Goal: Communication & Community: Answer question/provide support

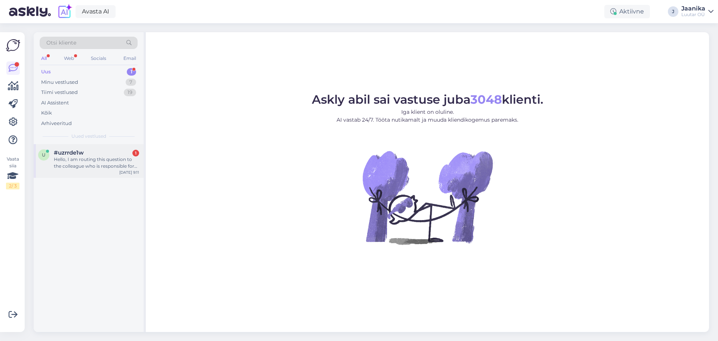
click at [99, 144] on div "u #uzrrde1w 1 Hello, I am routing this question to the colleague who is respons…" at bounding box center [89, 161] width 110 height 34
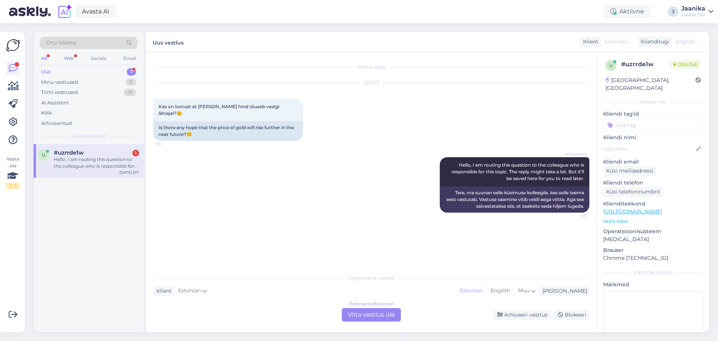
click at [380, 313] on div "Estonian to Estonian Võta vestlus üle" at bounding box center [371, 314] width 59 height 13
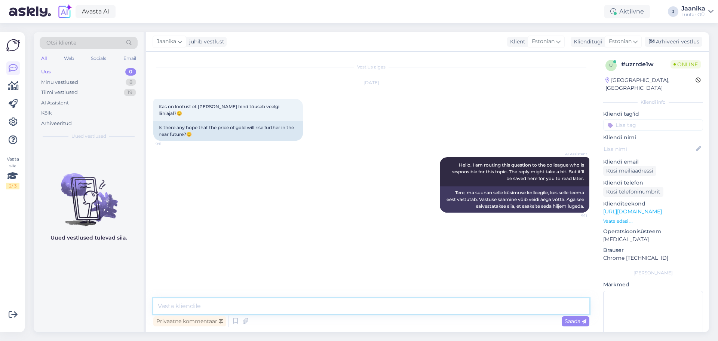
click at [216, 304] on textarea at bounding box center [371, 306] width 436 height 16
type textarea "Tere!"
type textarea "loodame et mitte"
click at [247, 302] on textarea at bounding box center [371, 306] width 436 height 16
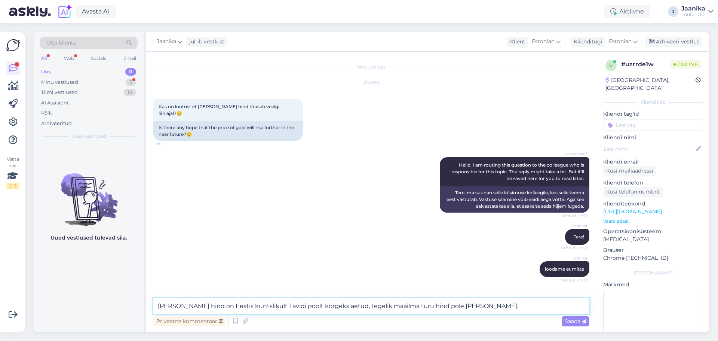
scroll to position [19, 0]
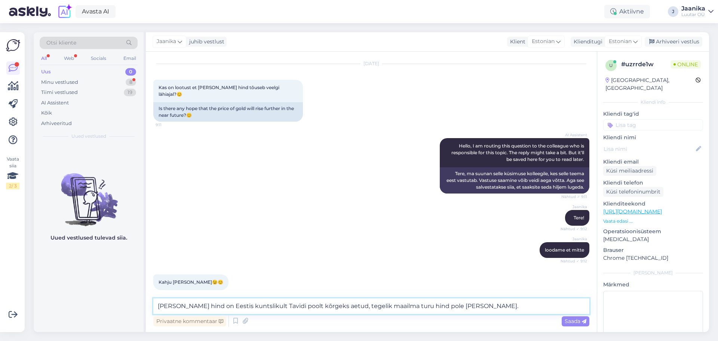
click at [268, 307] on textarea "[PERSON_NAME] hind on Eestis kuntslikult Tavidi poolt kõrgeks aetud, tegelik ma…" at bounding box center [371, 306] width 436 height 16
type textarea "[PERSON_NAME] hind on Eestis kuntslikult teatud firmade poolt kõrgeks aetud, te…"
click at [483, 305] on textarea "[PERSON_NAME] hind on Eestis kuntslikult teatud firmade poolt kõrgeks aetud, te…" at bounding box center [371, 306] width 436 height 16
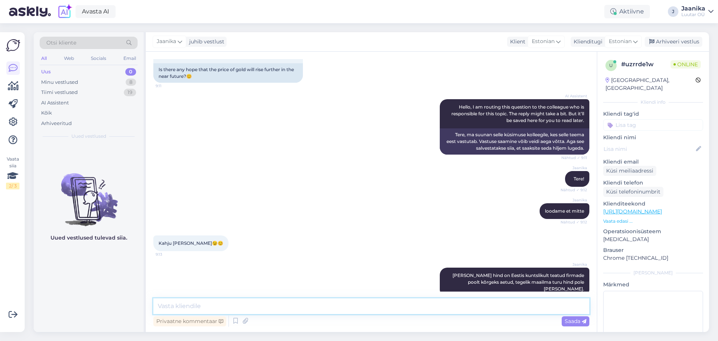
click at [481, 305] on textarea at bounding box center [371, 306] width 436 height 16
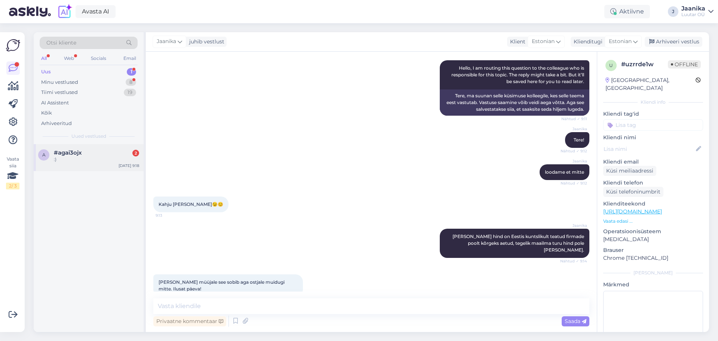
click at [80, 157] on div ":)" at bounding box center [96, 159] width 85 height 7
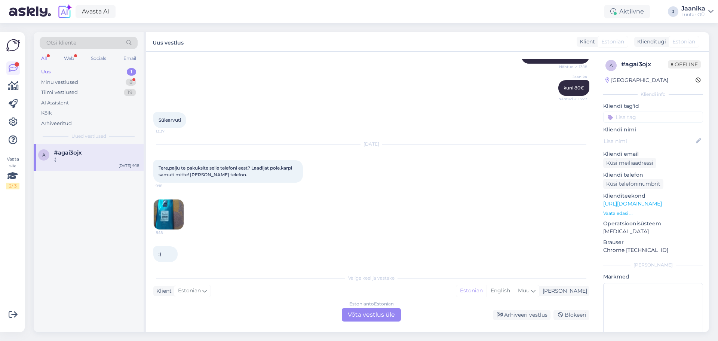
click at [375, 316] on div "Estonian to Estonian Võta vestlus üle" at bounding box center [371, 314] width 59 height 13
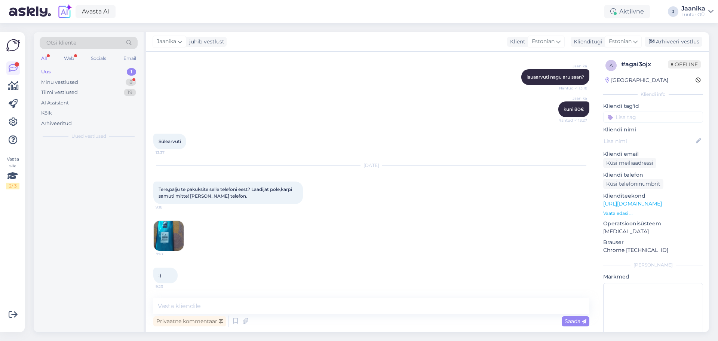
scroll to position [1654, 0]
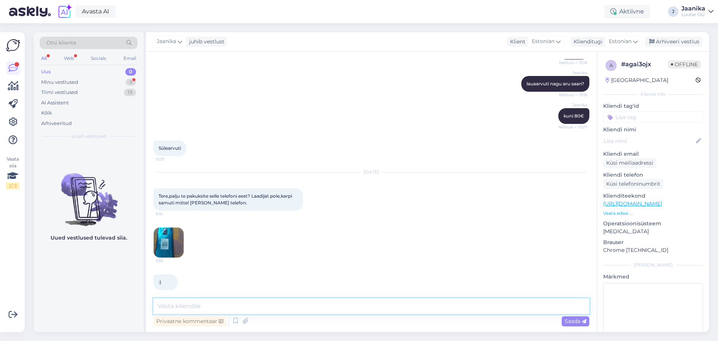
click at [327, 310] on textarea at bounding box center [371, 306] width 436 height 16
type textarea "R"
type textarea ">"
type textarea "Tere"
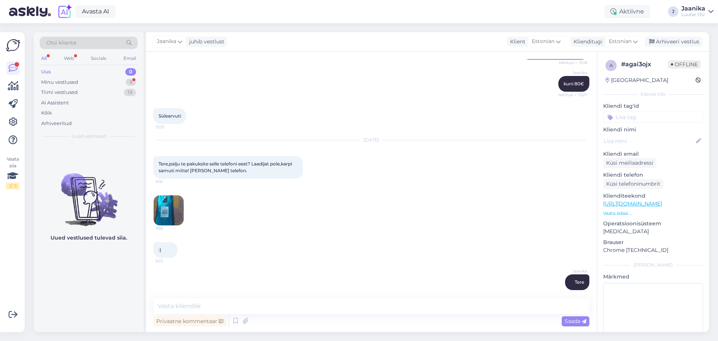
click at [176, 200] on img at bounding box center [169, 210] width 30 height 30
click at [174, 204] on img at bounding box center [169, 210] width 30 height 30
click at [293, 297] on div "Vestlus algas [DATE] Tere,sooviksin küsida,palju te saaksite pakkuda telefon Sa…" at bounding box center [371, 192] width 451 height 280
click at [294, 304] on textarea at bounding box center [371, 306] width 436 height 16
type textarea "palun mudelit"
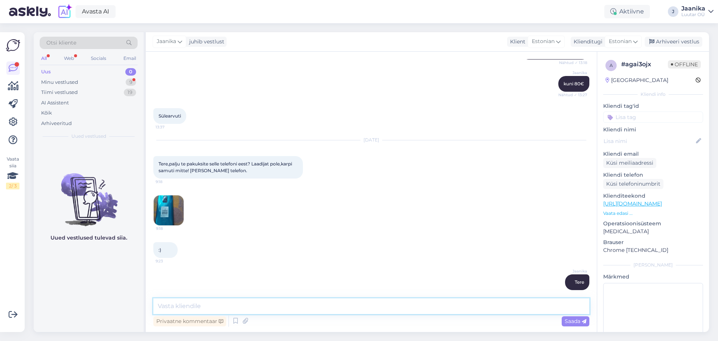
scroll to position [1718, 0]
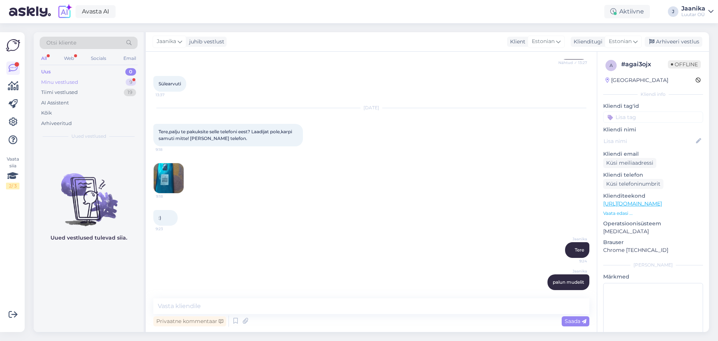
click at [71, 83] on div "Minu vestlused" at bounding box center [59, 82] width 37 height 7
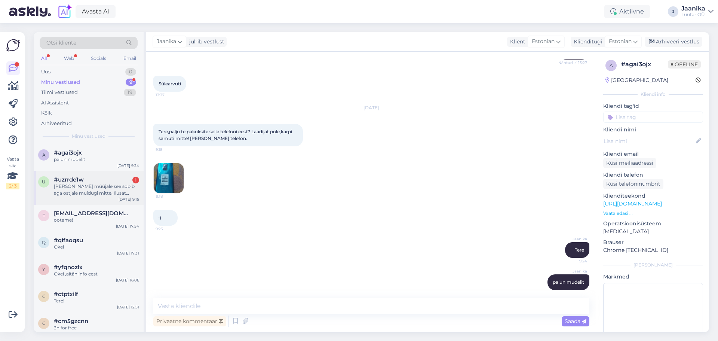
click at [80, 182] on span "#uzrrde1w" at bounding box center [69, 179] width 30 height 7
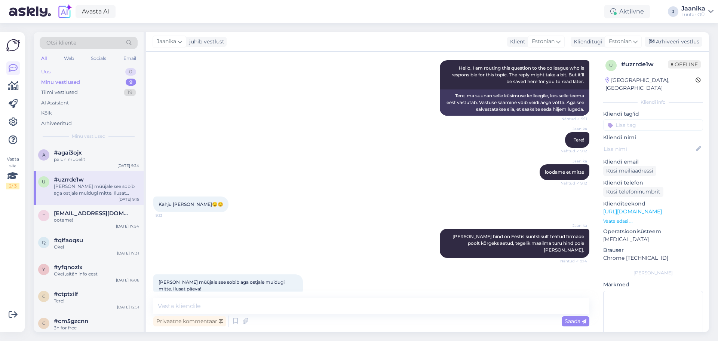
click at [72, 71] on div "Uus 0" at bounding box center [89, 72] width 98 height 10
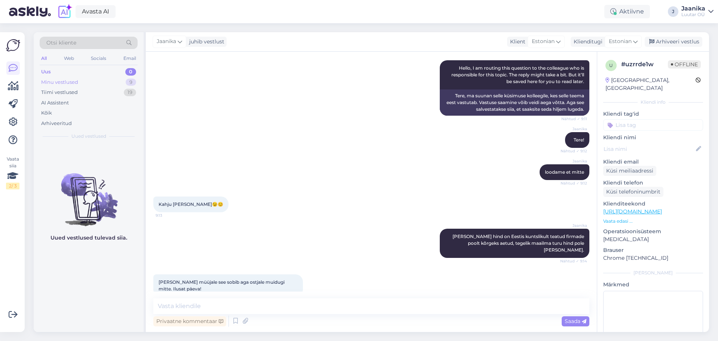
click at [64, 80] on div "Minu vestlused" at bounding box center [59, 82] width 37 height 7
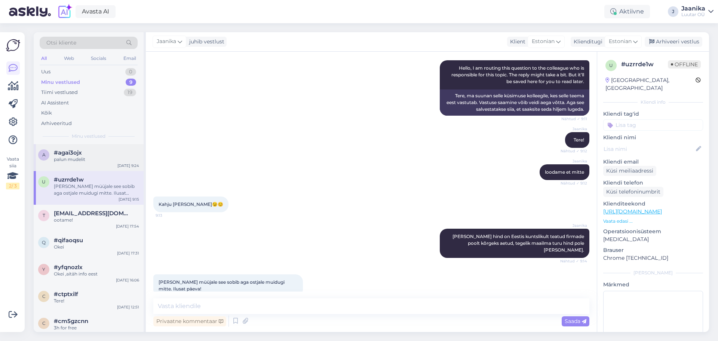
click at [80, 158] on div "palun mudelit" at bounding box center [96, 159] width 85 height 7
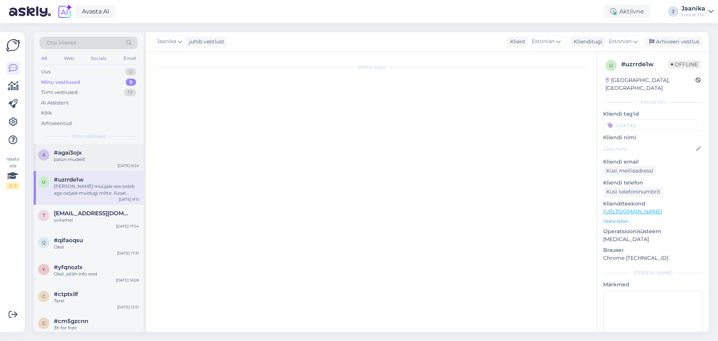
scroll to position [1718, 0]
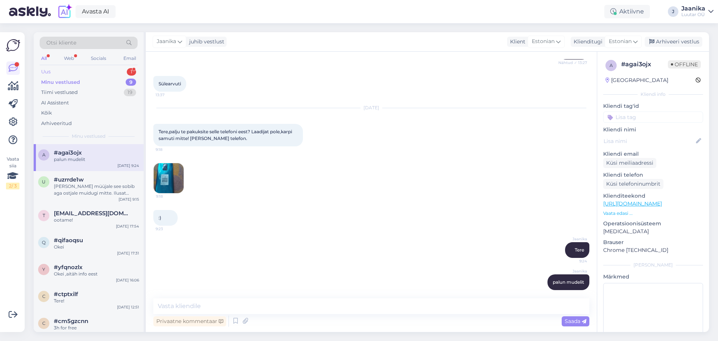
click at [75, 71] on div "Uus 1" at bounding box center [89, 72] width 98 height 10
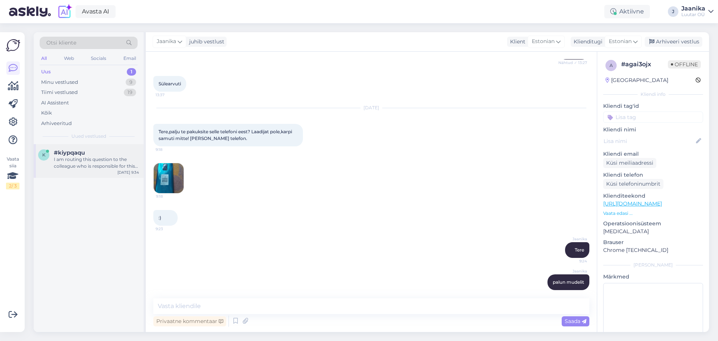
click at [84, 150] on span "#kiypqaqu" at bounding box center [69, 152] width 31 height 7
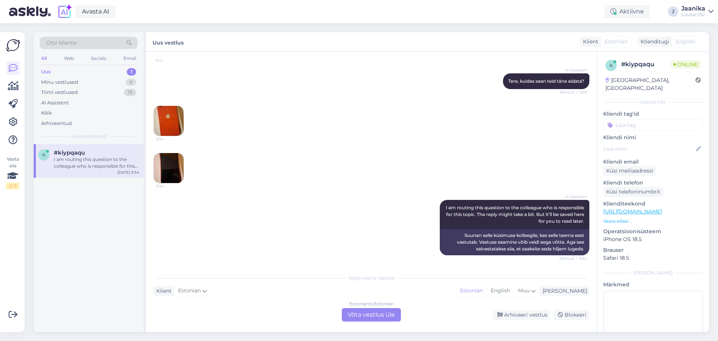
scroll to position [0, 0]
click at [364, 316] on div "Estonian to Estonian Võta vestlus üle" at bounding box center [371, 314] width 59 height 13
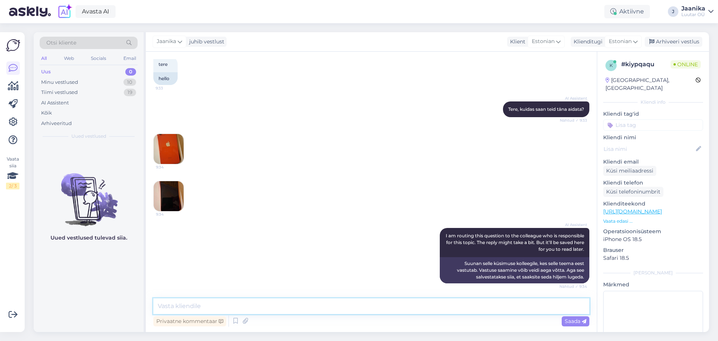
click at [316, 305] on textarea at bounding box center [371, 306] width 436 height 16
type textarea "t"
type textarea "Tere"
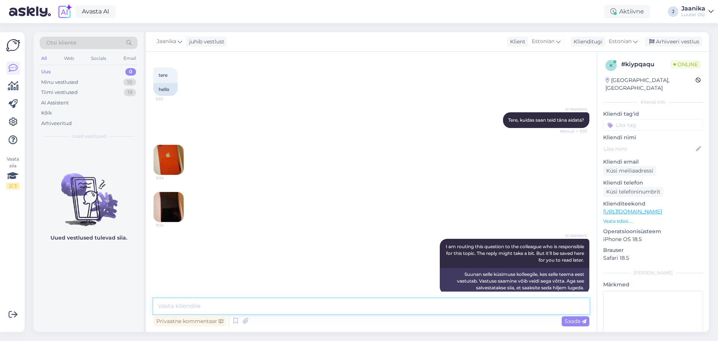
scroll to position [0, 0]
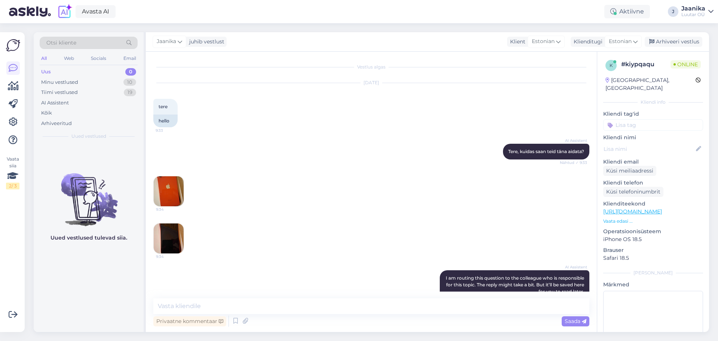
click at [167, 194] on img at bounding box center [169, 191] width 30 height 30
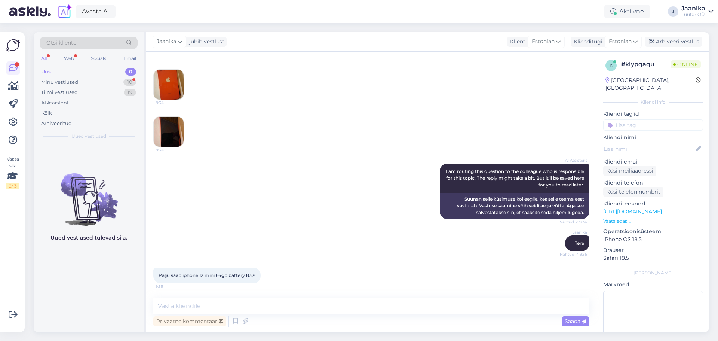
click at [173, 228] on div "[PERSON_NAME] Nähtud ✓ 9:35" at bounding box center [371, 243] width 436 height 32
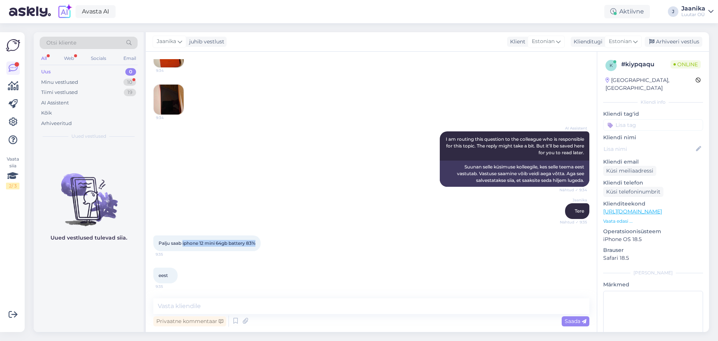
drag, startPoint x: 183, startPoint y: 241, endPoint x: 270, endPoint y: 243, distance: 87.1
click at [270, 243] on div "Palju saab iphone 12 mini 64gb battery 83% 9:35" at bounding box center [371, 243] width 436 height 32
copy span "iphone 12 mini 64gb battery 83%"
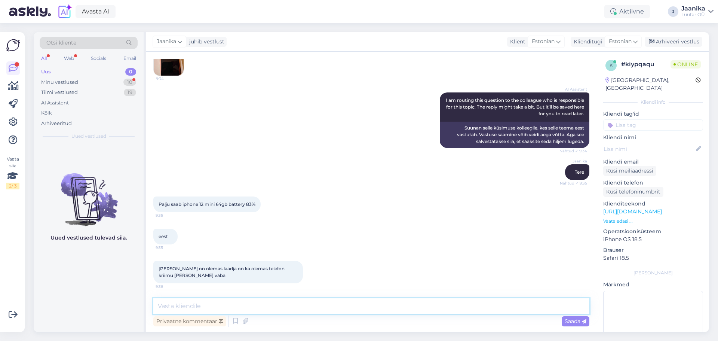
click at [184, 305] on textarea at bounding box center [371, 306] width 436 height 16
type textarea "kuni 60€"
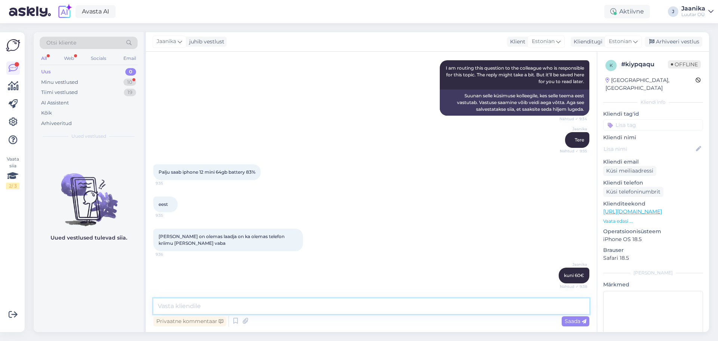
click at [337, 305] on textarea at bounding box center [371, 306] width 436 height 16
click at [75, 79] on div "Minu vestlused" at bounding box center [59, 82] width 37 height 7
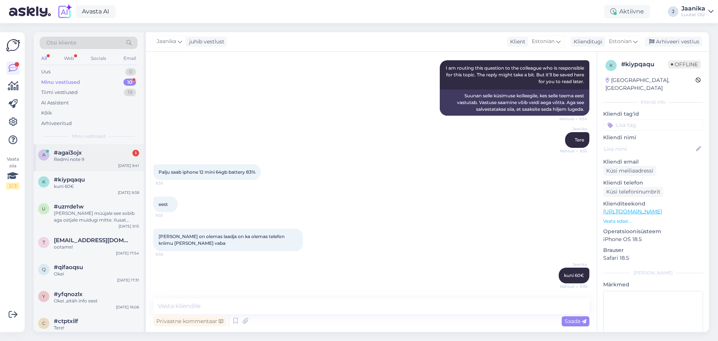
click at [82, 152] on div "#agai3ojx 1" at bounding box center [96, 152] width 85 height 7
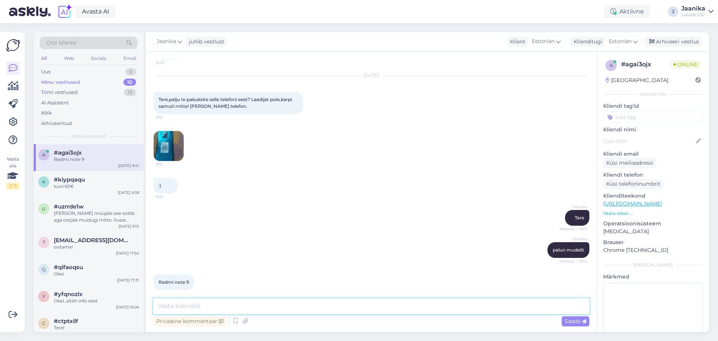
click at [207, 310] on textarea at bounding box center [371, 306] width 436 height 16
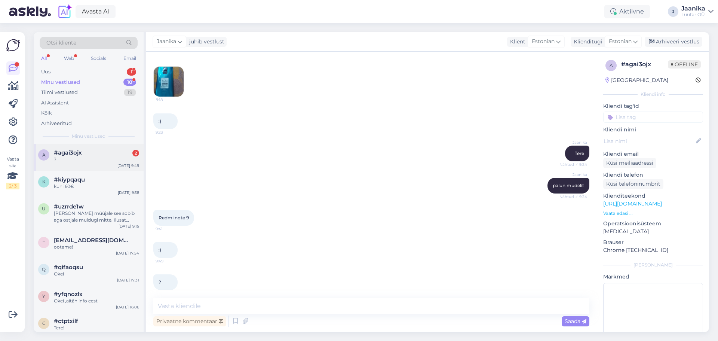
click at [94, 153] on div "#agai3ojx 2" at bounding box center [96, 152] width 85 height 7
click at [203, 305] on textarea at bounding box center [371, 306] width 436 height 16
type textarea "mitu GB?"
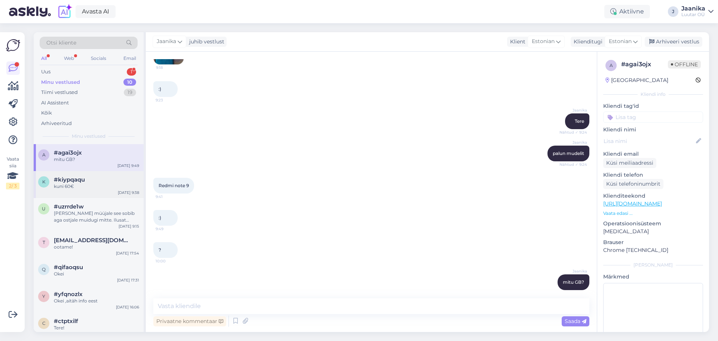
click at [80, 184] on div "kuni 60€" at bounding box center [96, 186] width 85 height 7
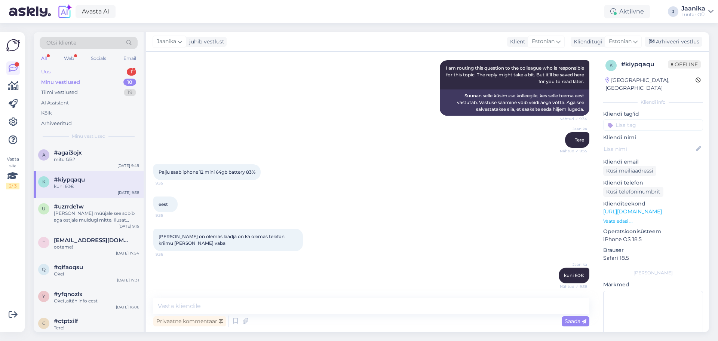
click at [84, 73] on div "Uus 1" at bounding box center [89, 72] width 98 height 10
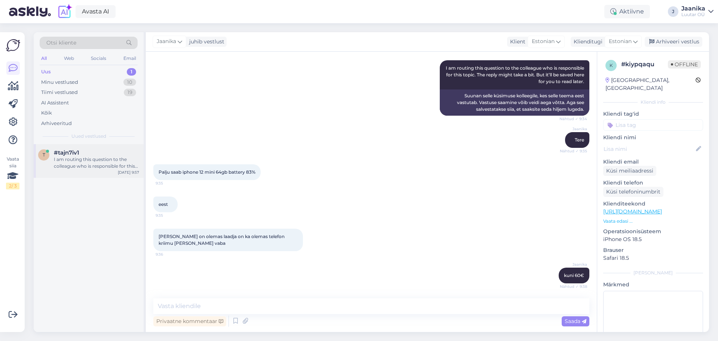
click at [80, 153] on div "#tajn7iv1" at bounding box center [96, 152] width 85 height 7
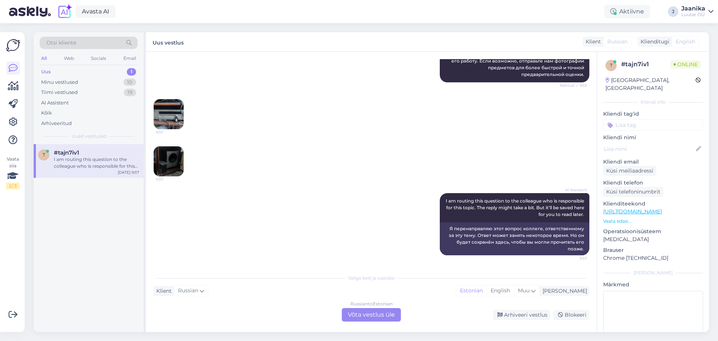
scroll to position [0, 0]
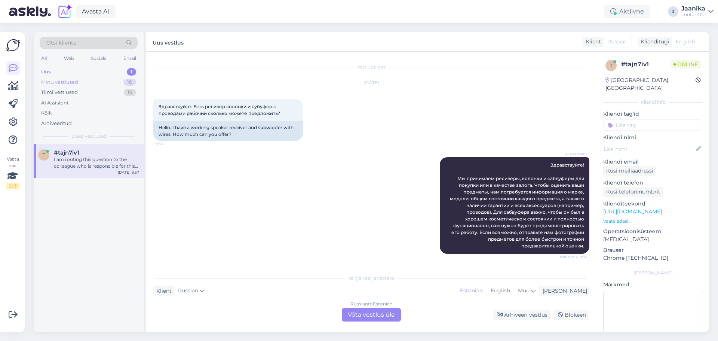
click at [56, 81] on div "Minu vestlused" at bounding box center [59, 82] width 37 height 7
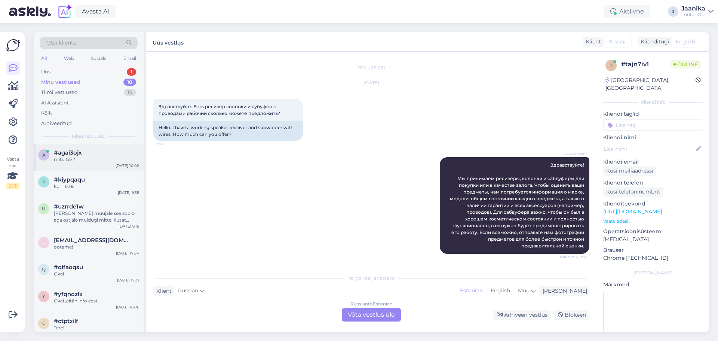
click at [70, 161] on div "mitu GB?" at bounding box center [96, 159] width 85 height 7
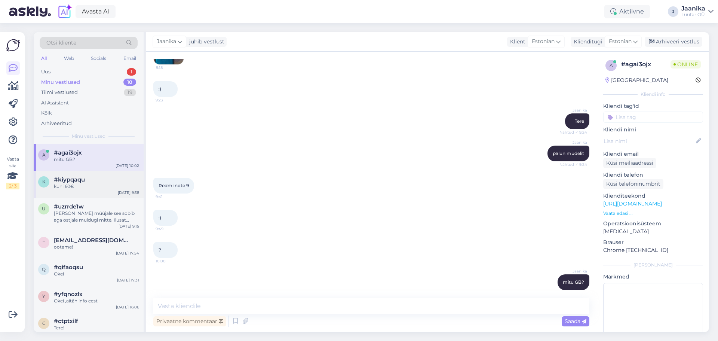
click at [70, 186] on div "kuni 60€" at bounding box center [96, 186] width 85 height 7
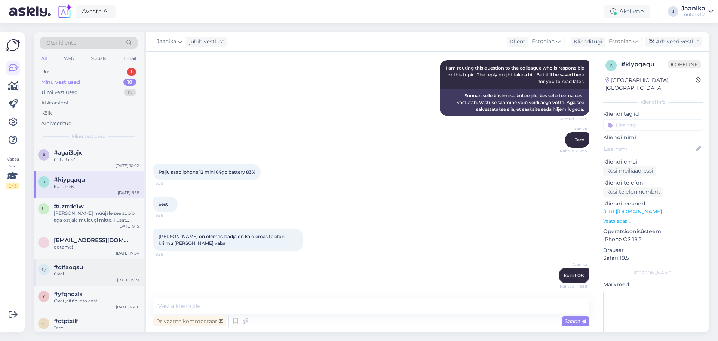
click at [91, 277] on div "q #qifaoqsu Okei [DATE] 17:31" at bounding box center [89, 271] width 110 height 27
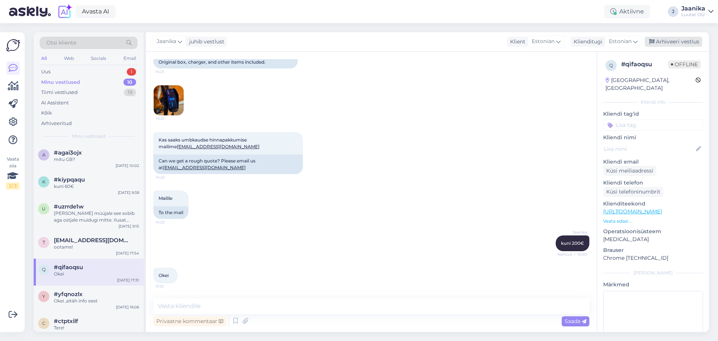
click at [661, 38] on div "Arhiveeri vestlus" at bounding box center [673, 42] width 58 height 10
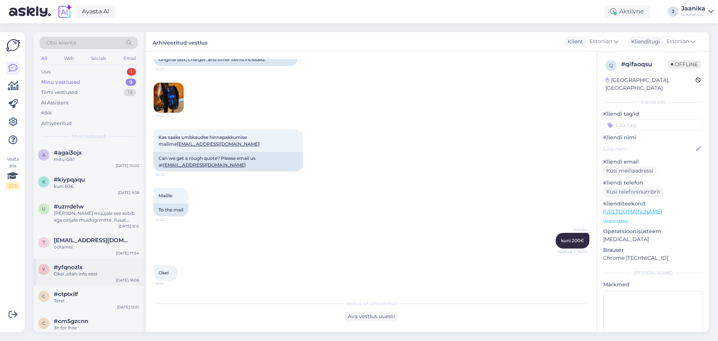
click at [89, 274] on div "Okei ,aitäh info eest" at bounding box center [96, 273] width 85 height 7
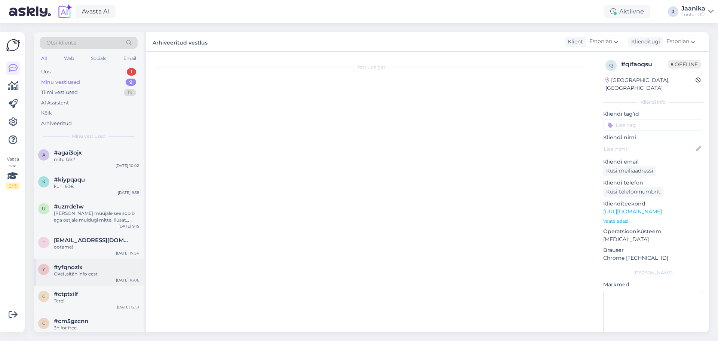
scroll to position [591, 0]
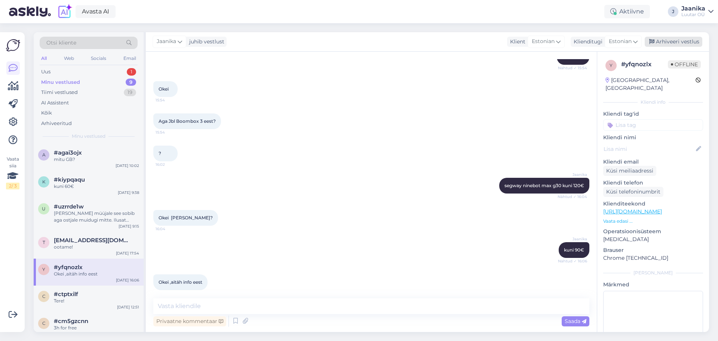
click at [663, 41] on div "Arhiveeri vestlus" at bounding box center [673, 42] width 58 height 10
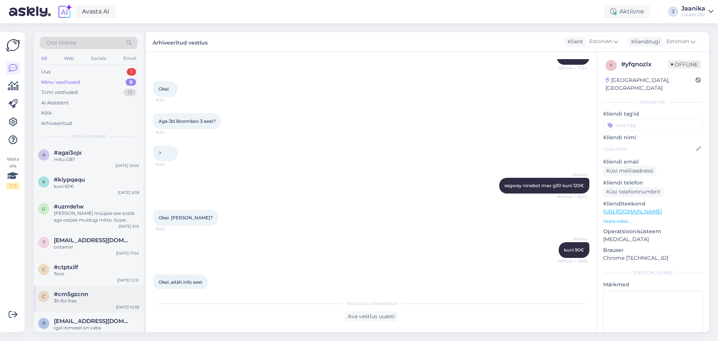
click at [89, 293] on div "#cm5gzcnn" at bounding box center [96, 293] width 85 height 7
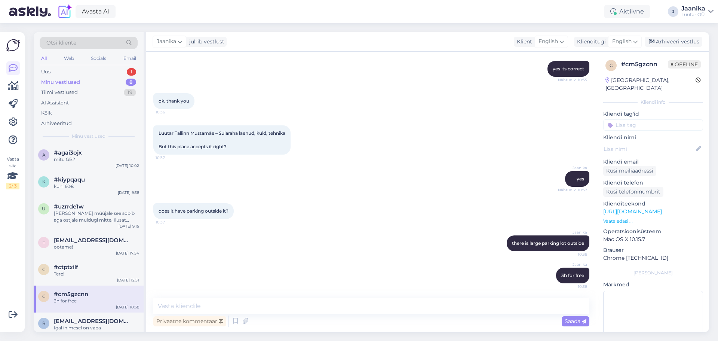
scroll to position [258, 0]
click at [664, 36] on div "Jaanika juhib vestlust Klient English Klienditugi English Arhiveeri vestlus" at bounding box center [427, 41] width 563 height 19
drag, startPoint x: 659, startPoint y: 43, endPoint x: 615, endPoint y: 59, distance: 47.4
click at [659, 43] on div "Arhiveeri vestlus" at bounding box center [673, 42] width 58 height 10
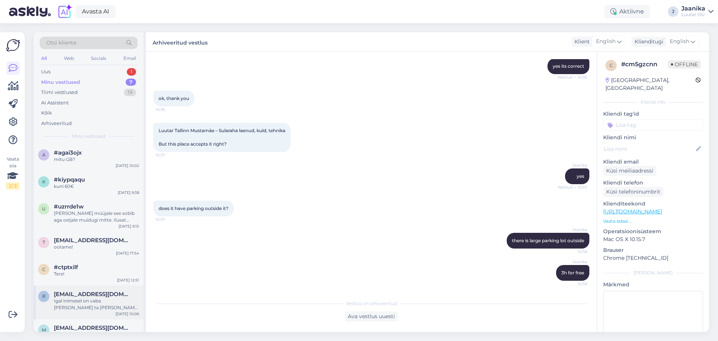
drag, startPoint x: 87, startPoint y: 301, endPoint x: 135, endPoint y: 300, distance: 47.5
click at [87, 301] on div "Igal inimesel on vaba [PERSON_NAME] ta [PERSON_NAME] müüb või panti paneb. Keeg…" at bounding box center [96, 303] width 85 height 13
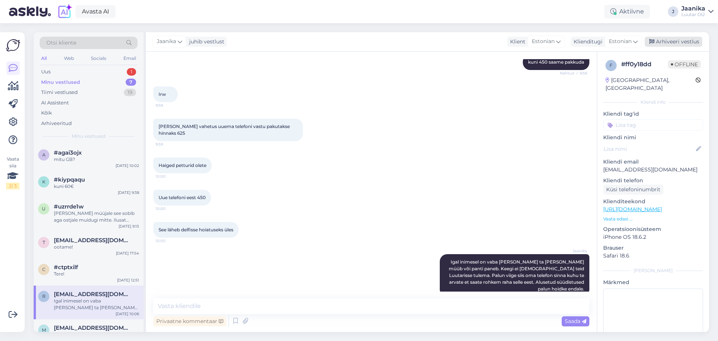
click at [664, 37] on div "Arhiveeri vestlus" at bounding box center [673, 42] width 58 height 10
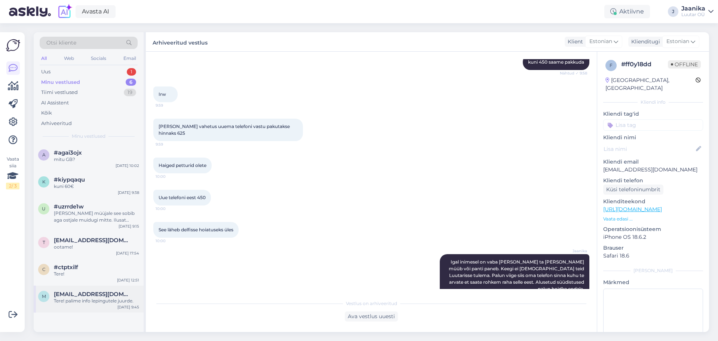
click at [72, 299] on div "Tere! palime info lepingutele juurde." at bounding box center [96, 300] width 85 height 7
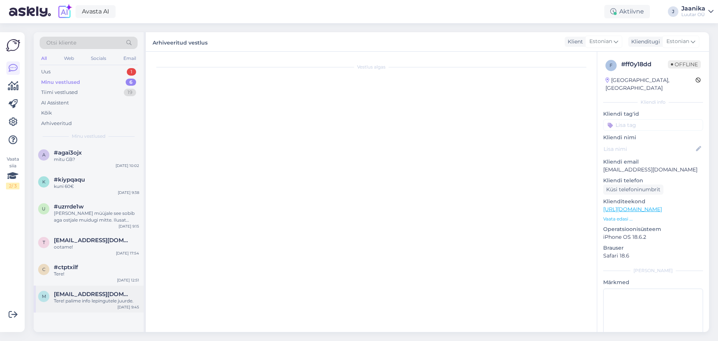
scroll to position [267, 0]
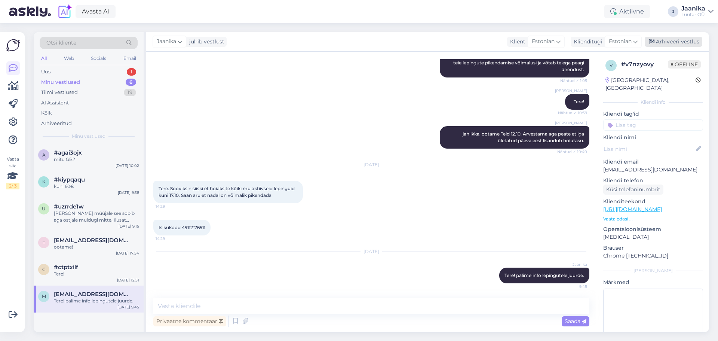
click at [662, 40] on div "Arhiveeri vestlus" at bounding box center [673, 42] width 58 height 10
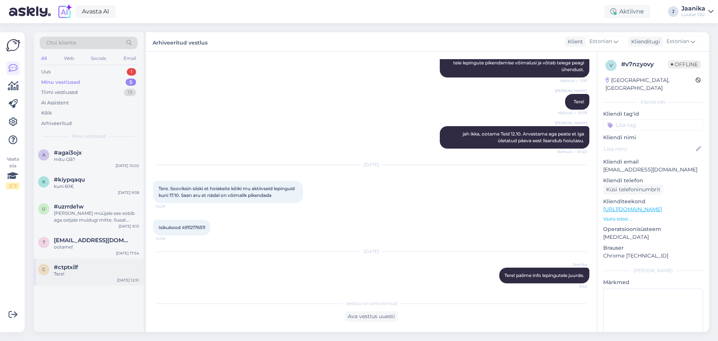
click at [74, 267] on span "#ctptxilf" at bounding box center [66, 267] width 24 height 7
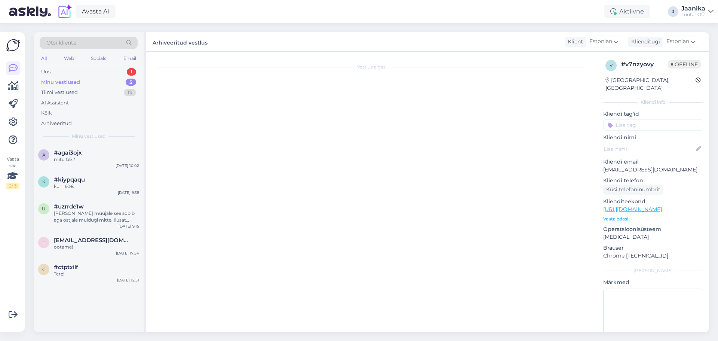
scroll to position [273, 0]
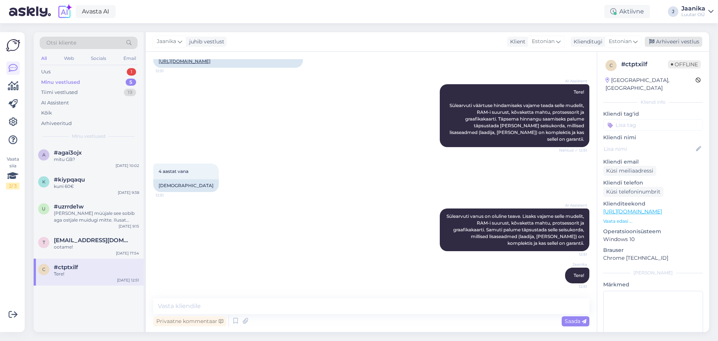
click at [671, 41] on div "Arhiveeri vestlus" at bounding box center [673, 42] width 58 height 10
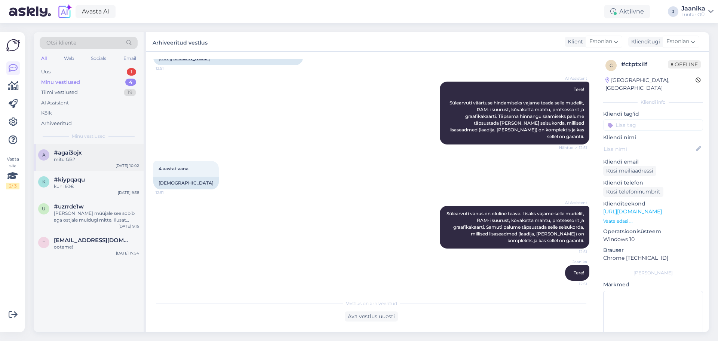
click at [71, 149] on div "a #agai3ojx mitu GB? [DATE] 10:02" at bounding box center [89, 157] width 110 height 27
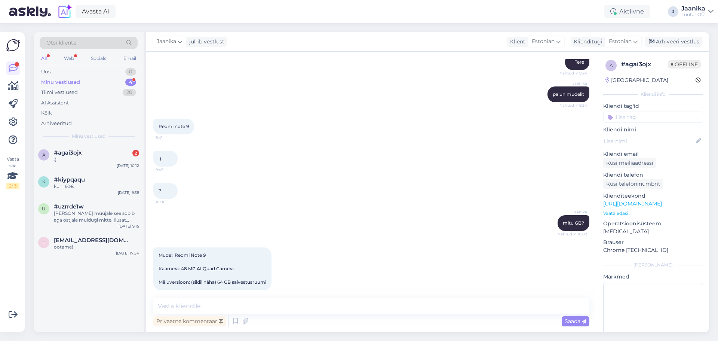
scroll to position [1938, 0]
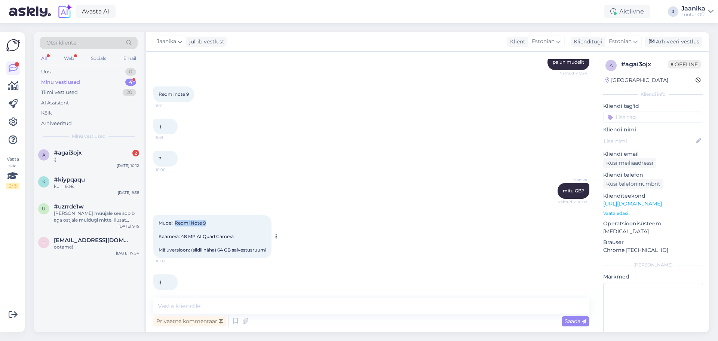
drag, startPoint x: 207, startPoint y: 216, endPoint x: 176, endPoint y: 216, distance: 30.3
click at [176, 216] on div "Mudel: Redmi Note 9 Kaamera: 48 MP AI Quad Camera Mäluversioon: (sildil näha) 6…" at bounding box center [212, 236] width 118 height 43
copy span "Redmi Note 9"
click at [96, 160] on div ":)" at bounding box center [96, 159] width 85 height 7
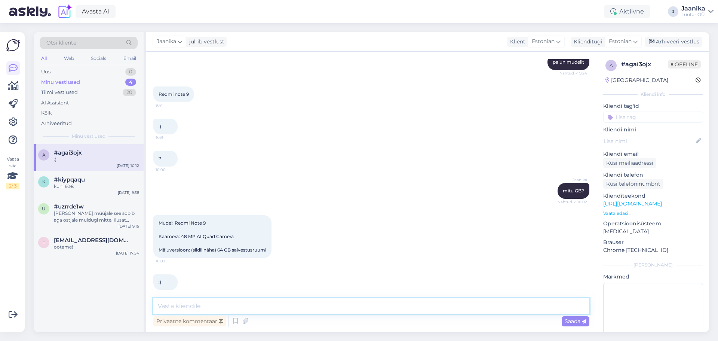
click at [188, 305] on textarea at bounding box center [371, 306] width 436 height 16
click at [235, 305] on textarea at bounding box center [371, 306] width 436 height 16
type textarea "kuni 30€"
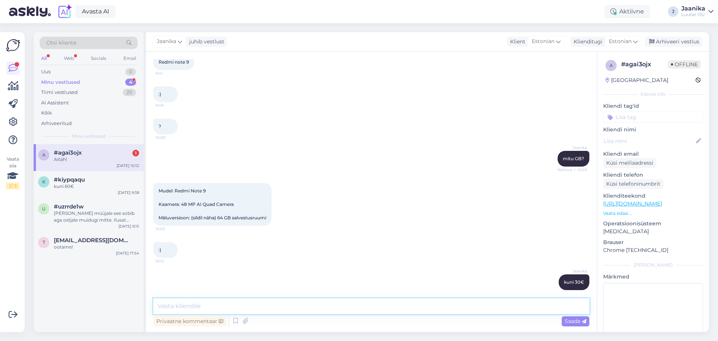
scroll to position [2003, 0]
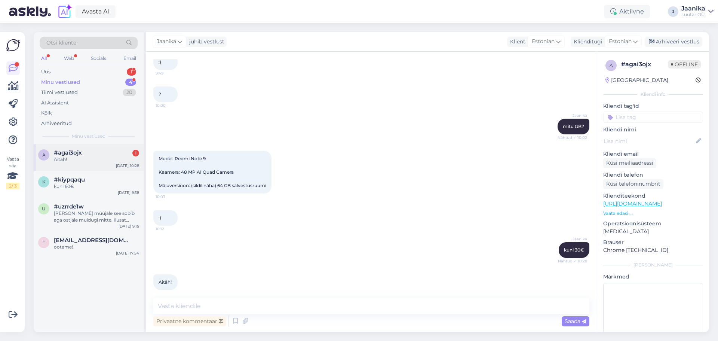
click at [92, 160] on div "Aitäh!" at bounding box center [96, 159] width 85 height 7
click at [53, 74] on div "Uus 1" at bounding box center [89, 72] width 98 height 10
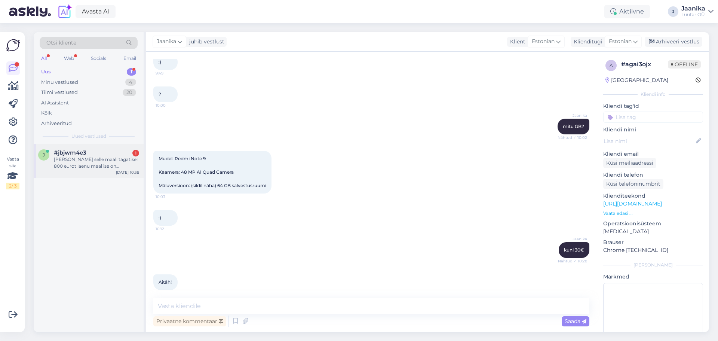
click at [98, 159] on div "[PERSON_NAME] selle maali tagatisel 800 eurot laenu maal ise on mõõtudega 70*50…" at bounding box center [96, 162] width 85 height 13
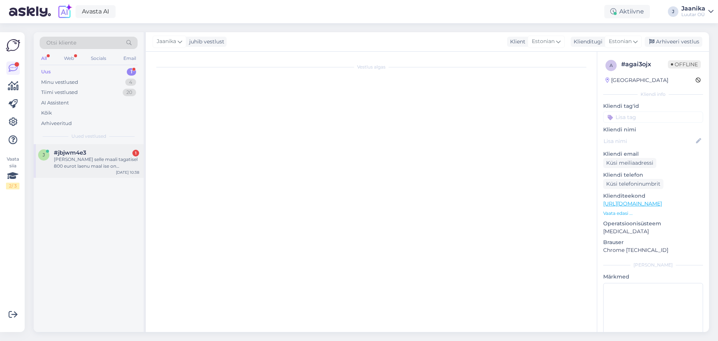
scroll to position [0, 0]
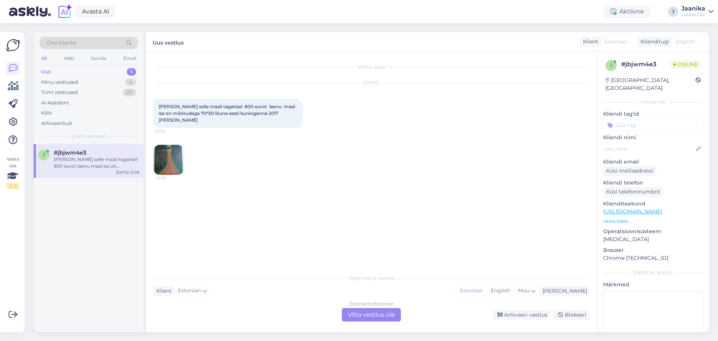
click at [387, 318] on div "Estonian to Estonian Võta vestlus üle" at bounding box center [371, 314] width 59 height 13
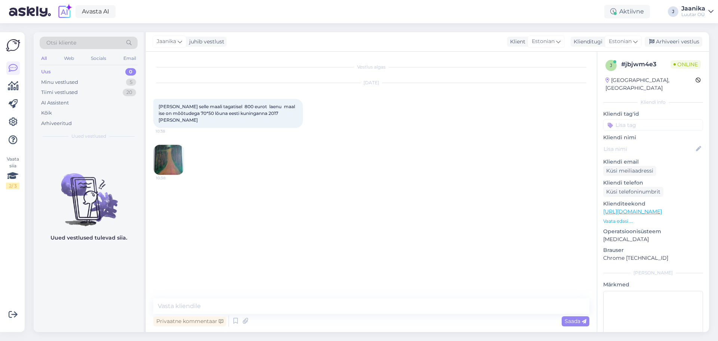
click at [163, 146] on img at bounding box center [169, 160] width 30 height 30
click at [218, 306] on textarea at bounding box center [371, 306] width 436 height 16
type textarea "Tere!"
drag, startPoint x: 293, startPoint y: 114, endPoint x: 269, endPoint y: 113, distance: 24.7
click at [268, 112] on span "[PERSON_NAME] selle maali tagatisel 800 eurot laenu maal ise on mõõtudega 70*50…" at bounding box center [228, 113] width 138 height 19
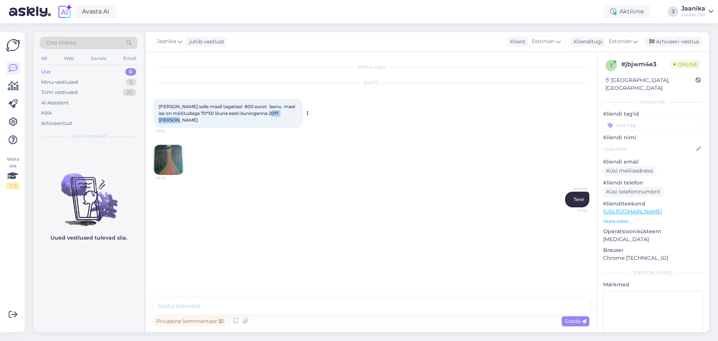
copy span "[PERSON_NAME]"
drag, startPoint x: 201, startPoint y: 113, endPoint x: 265, endPoint y: 115, distance: 64.4
click at [265, 115] on span "[PERSON_NAME] selle maali tagatisel 800 eurot laenu maal ise on mõõtudega 70*50…" at bounding box center [228, 113] width 138 height 19
copy span "lõuna eesti kuninganna 2017"
click at [219, 307] on textarea at bounding box center [371, 306] width 436 height 16
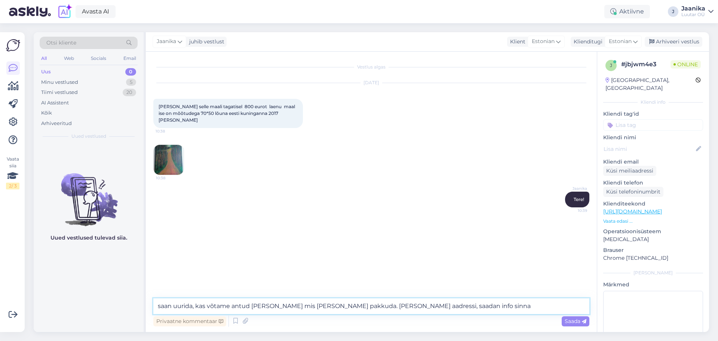
type textarea "saan uurida, kas võtame antud [PERSON_NAME] mis [PERSON_NAME] pakkuda. [PERSON_…"
